Goal: Information Seeking & Learning: Learn about a topic

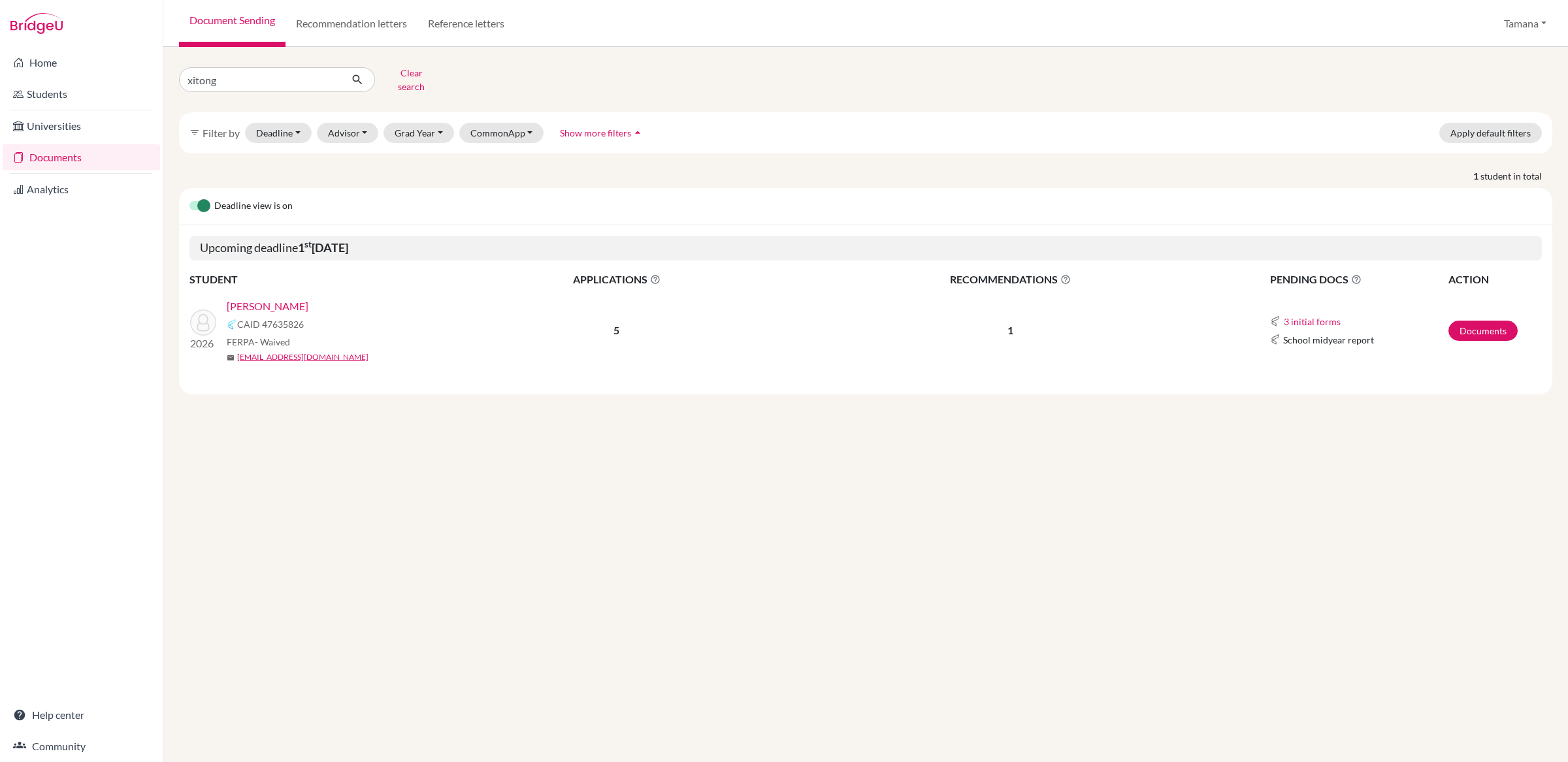
click at [170, 76] on div "xitong Clear search" at bounding box center [401, 79] width 464 height 34
type input "noh"
click button "submit" at bounding box center [358, 79] width 35 height 25
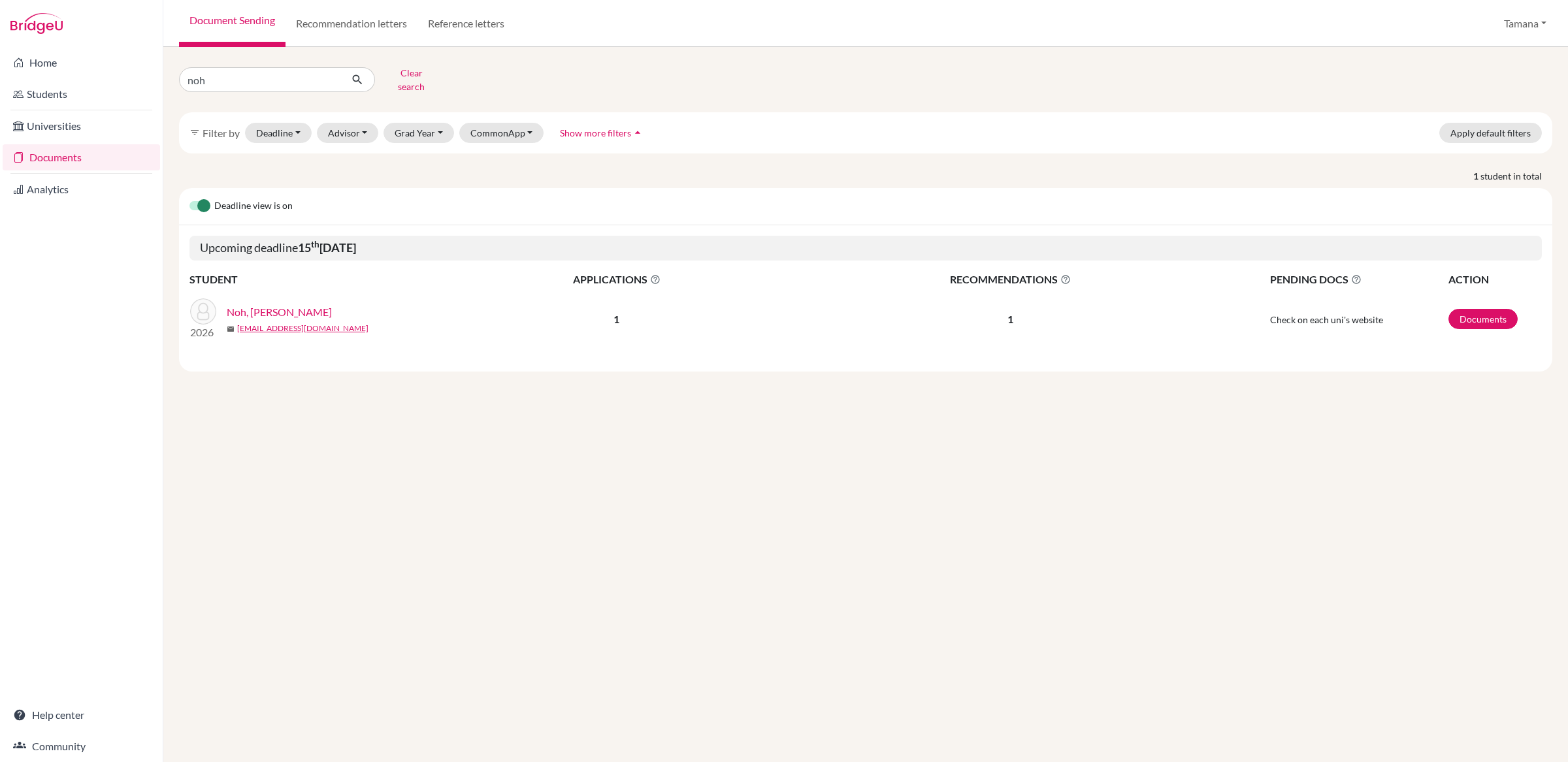
click at [275, 304] on link "Noh, [PERSON_NAME]" at bounding box center [279, 312] width 105 height 16
click at [54, 96] on link "Students" at bounding box center [81, 94] width 157 height 26
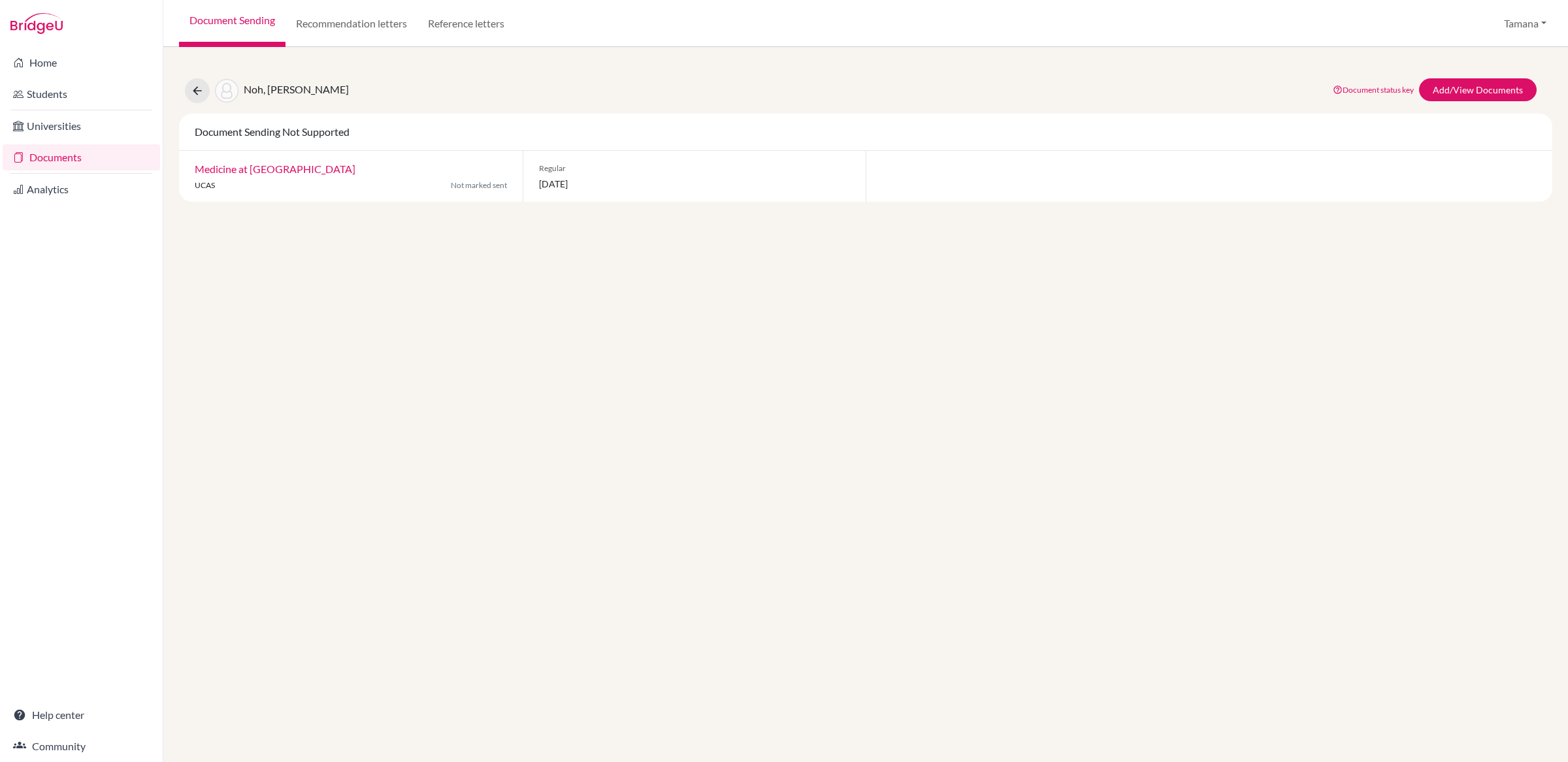
drag, startPoint x: 531, startPoint y: 188, endPoint x: 619, endPoint y: 188, distance: 88.0
click at [619, 188] on div "Regular [DATE]" at bounding box center [695, 176] width 344 height 51
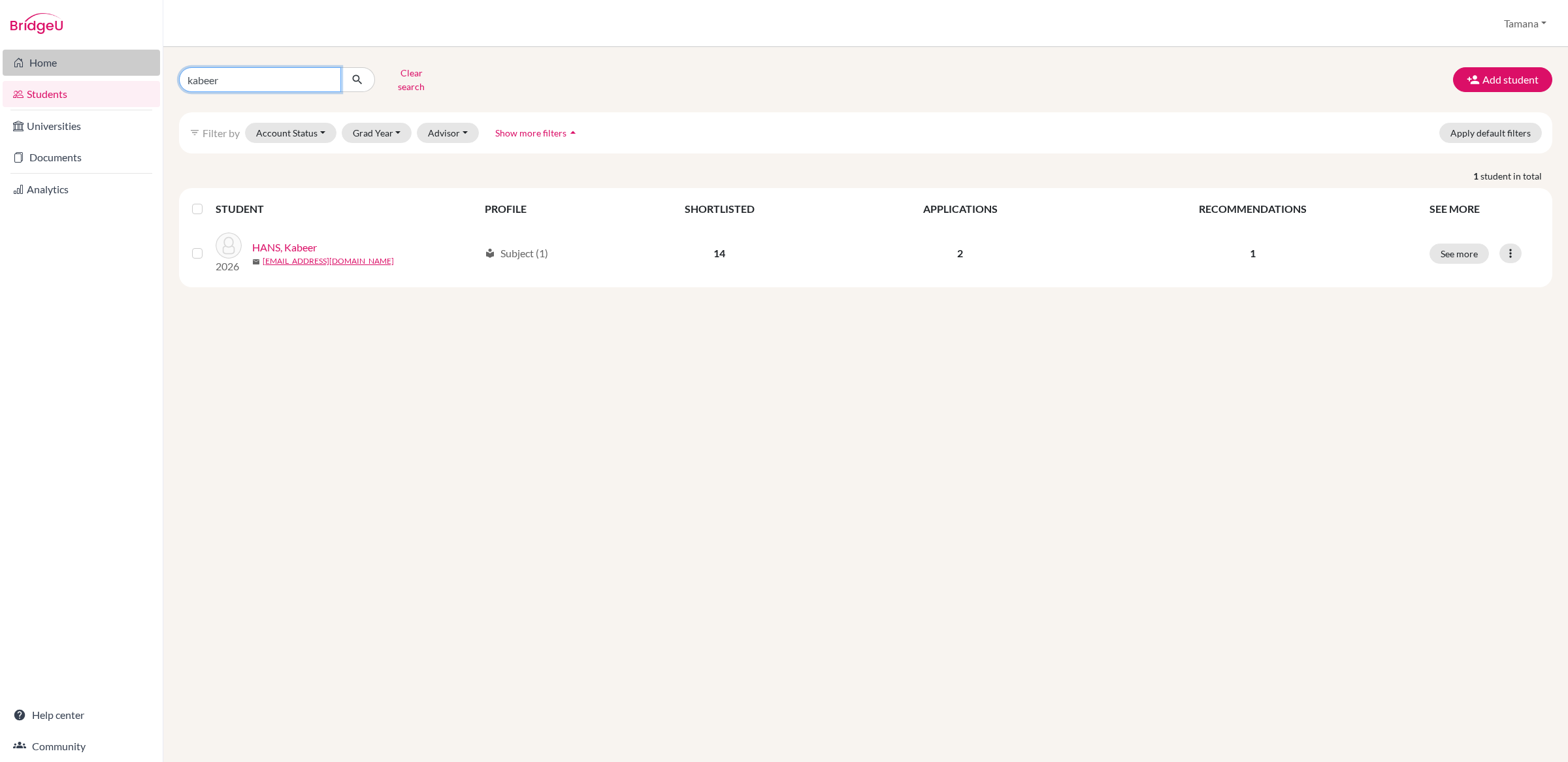
drag, startPoint x: 244, startPoint y: 76, endPoint x: 156, endPoint y: 75, distance: 88.0
click at [154, 75] on div "Home Students Universities Documents Analytics Help center Community Students o…" at bounding box center [784, 381] width 1568 height 762
type input "noh"
click button "submit" at bounding box center [358, 79] width 35 height 25
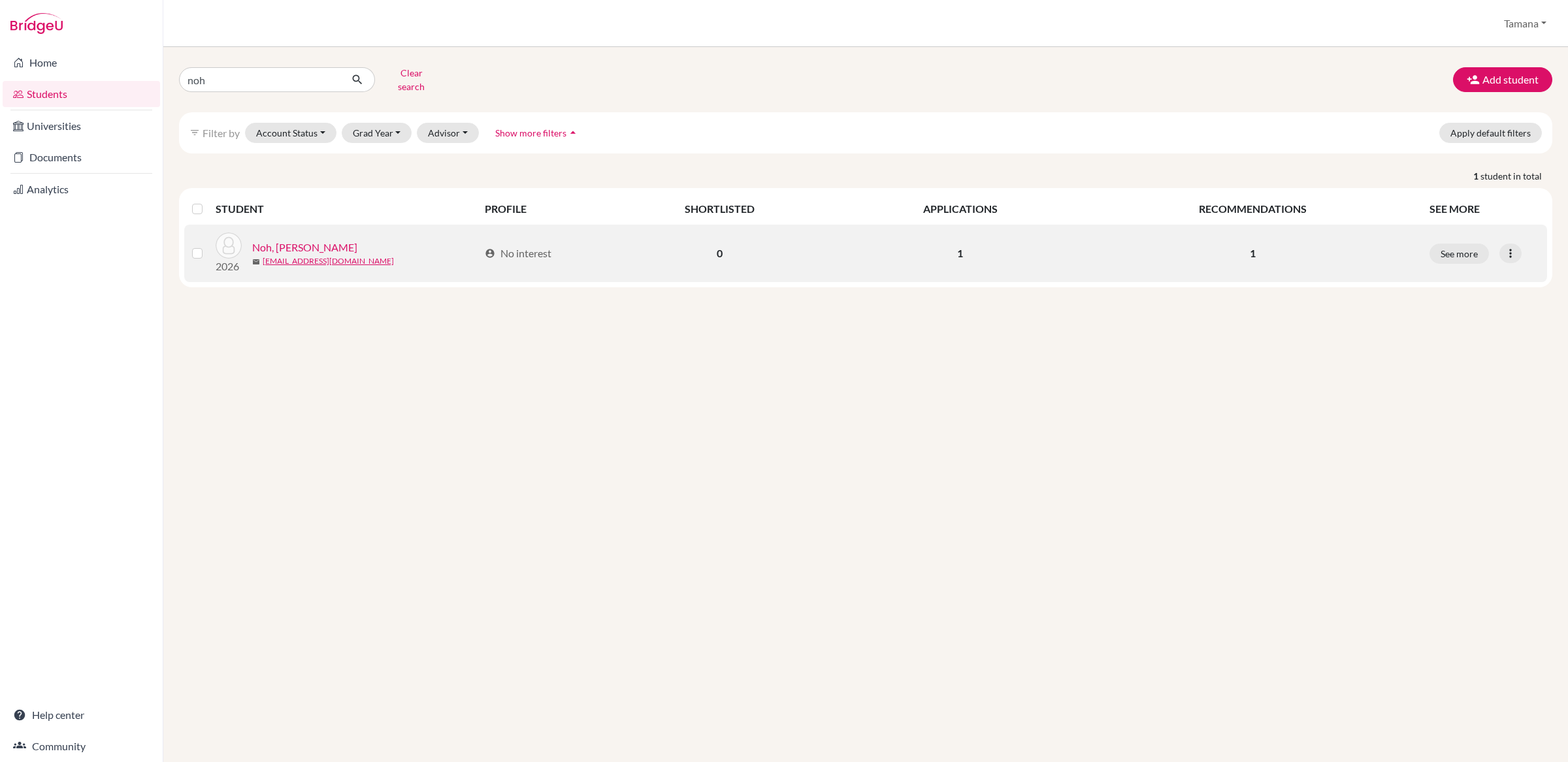
click at [275, 240] on link "Noh, [PERSON_NAME]" at bounding box center [305, 247] width 105 height 16
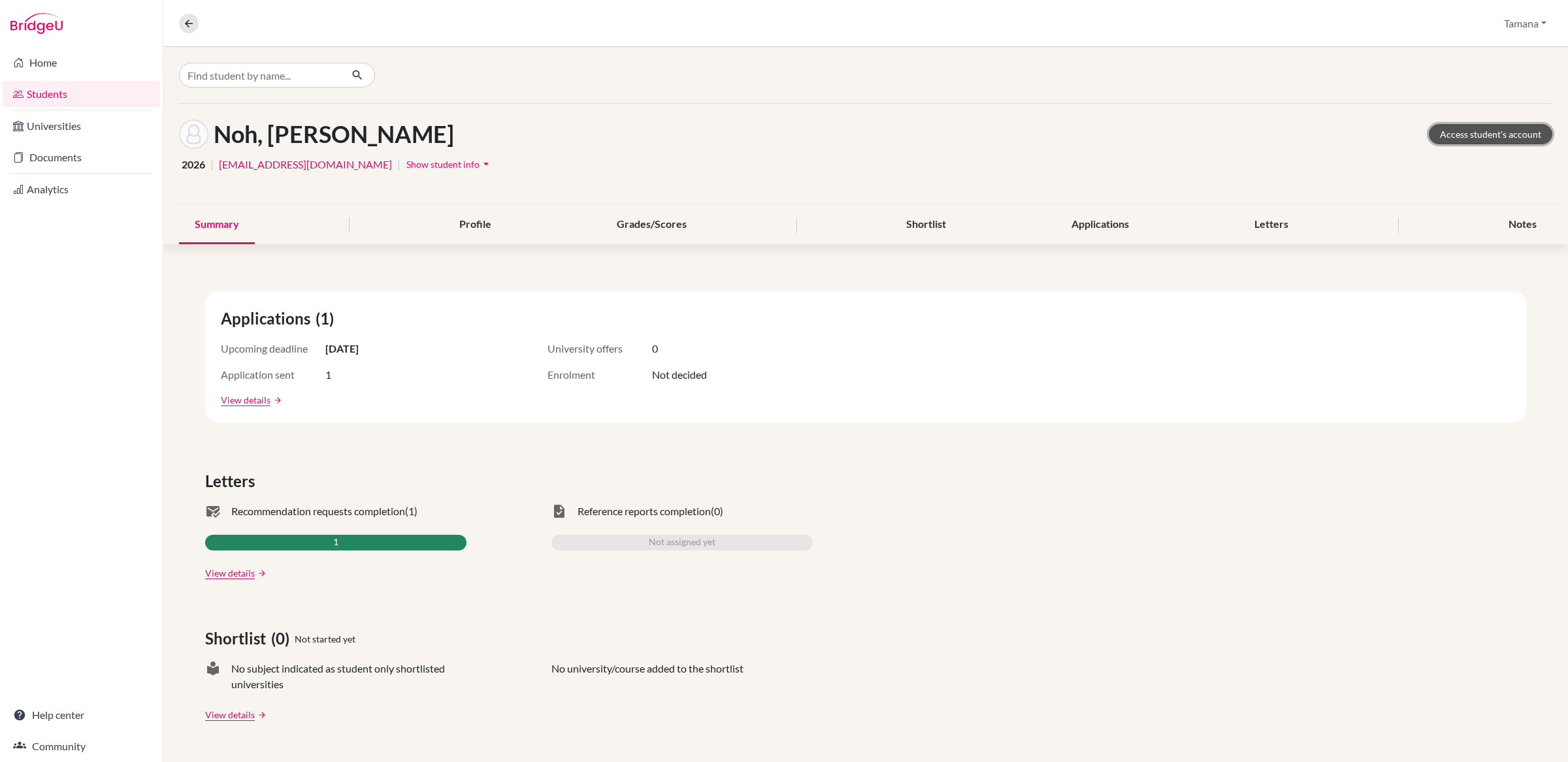
click at [1477, 129] on link "Access student's account" at bounding box center [1490, 134] width 124 height 20
